Goal: Check status: Check status

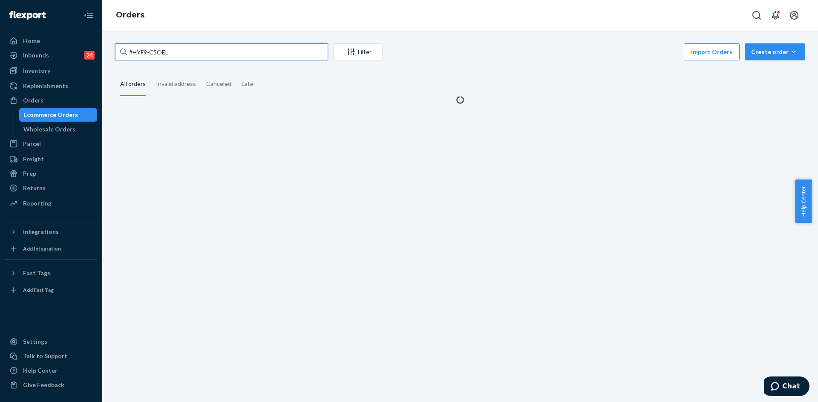
click at [228, 50] on input "#HYF9-C5OEL" at bounding box center [221, 51] width 213 height 17
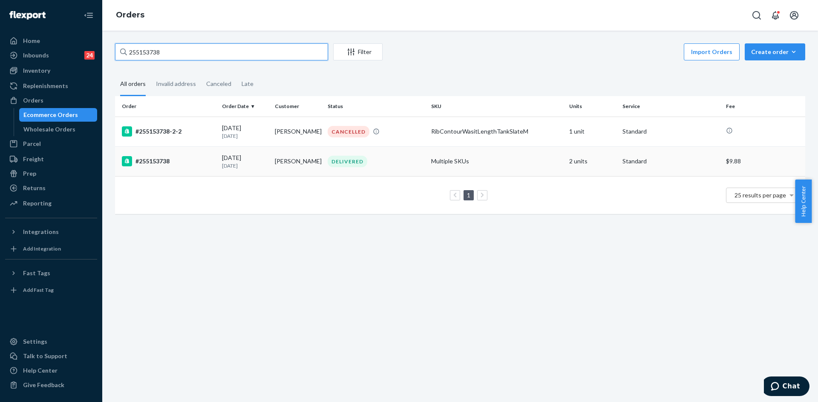
type input "255153738"
click at [195, 161] on div "#255153738" at bounding box center [168, 161] width 93 height 10
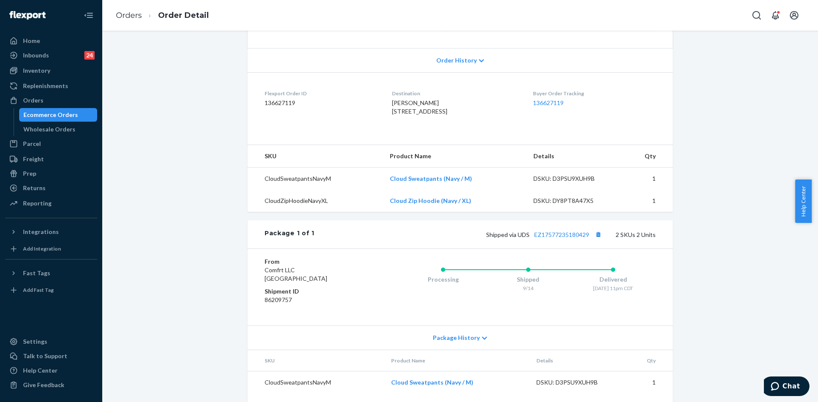
scroll to position [170, 0]
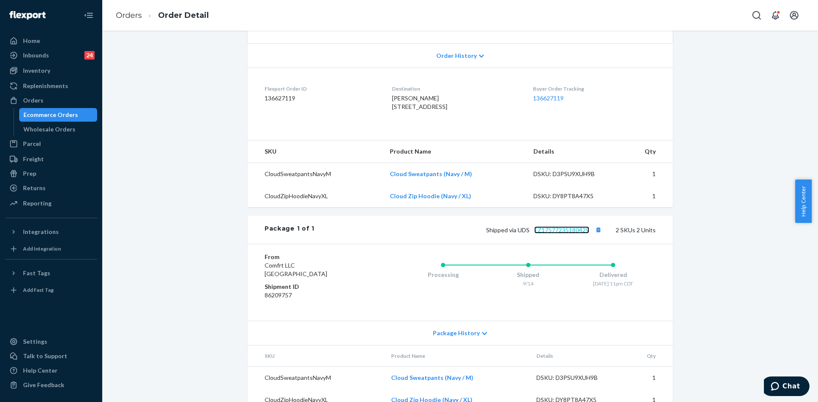
click at [564, 234] on link "EZ17577235180429" at bounding box center [561, 230] width 55 height 7
drag, startPoint x: 589, startPoint y: 248, endPoint x: 532, endPoint y: 249, distance: 57.1
click at [532, 234] on span "Shipped via UDS EZ17577235180429" at bounding box center [545, 230] width 118 height 7
copy link "EZ17577235180429"
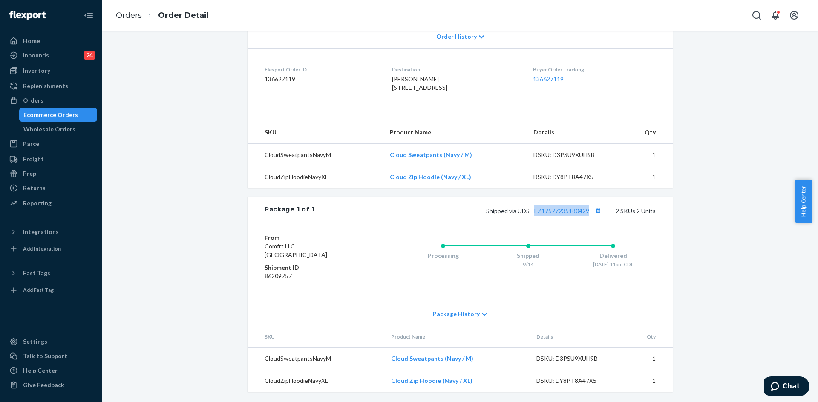
scroll to position [207, 0]
click at [51, 95] on div "Orders" at bounding box center [51, 101] width 90 height 12
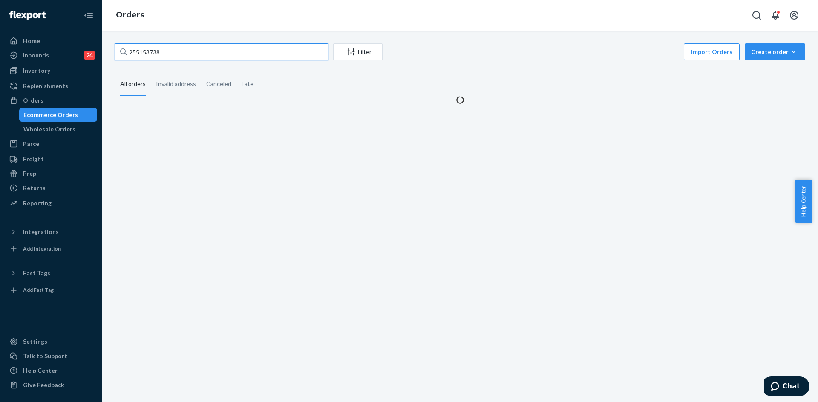
click at [215, 50] on input "255153738" at bounding box center [221, 51] width 213 height 17
paste input "4945137"
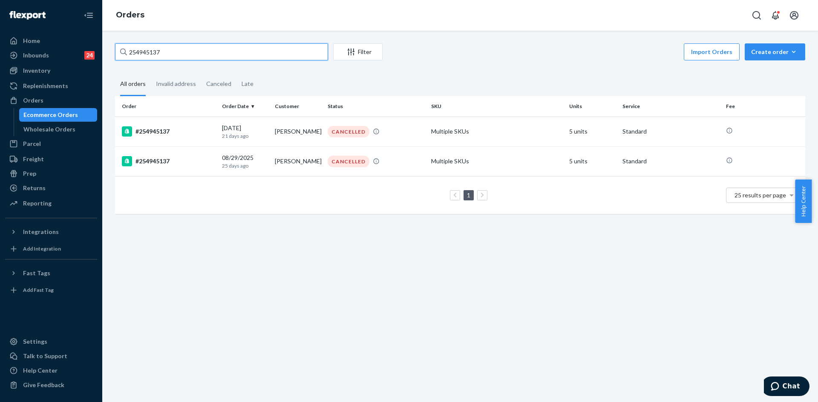
type input "254945137"
